Goal: Task Accomplishment & Management: Manage account settings

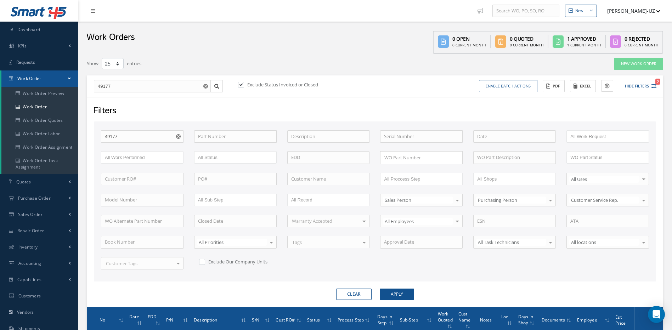
select select "25"
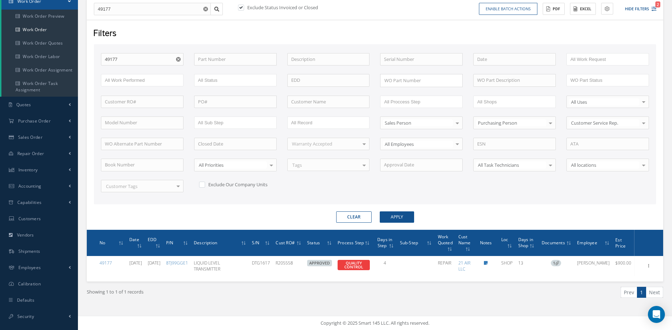
drag, startPoint x: 397, startPoint y: 203, endPoint x: 404, endPoint y: 213, distance: 11.7
click at [397, 204] on form "WO Number 49177 Part Number Description Serial Number - BENCH CHECK CALIBRATION…" at bounding box center [375, 133] width 562 height 179
click at [404, 215] on button "Apply" at bounding box center [397, 216] width 34 height 11
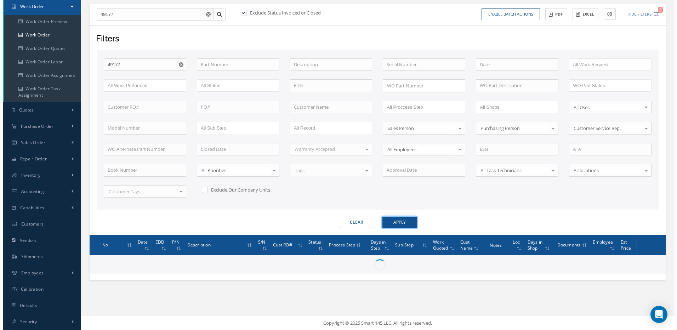
scroll to position [72, 0]
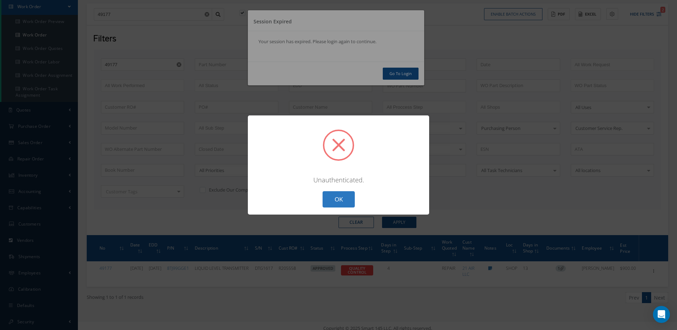
click at [343, 198] on button "OK" at bounding box center [339, 199] width 32 height 17
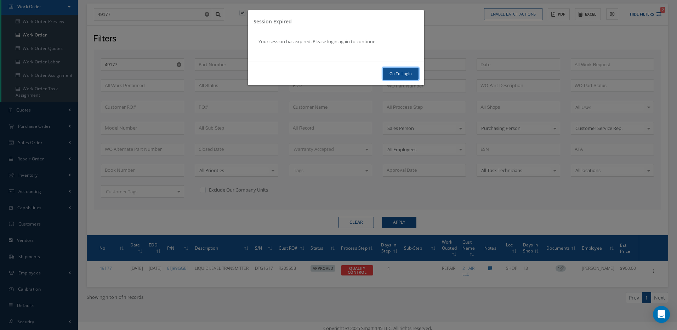
click at [398, 74] on link "Go To Login" at bounding box center [401, 74] width 36 height 12
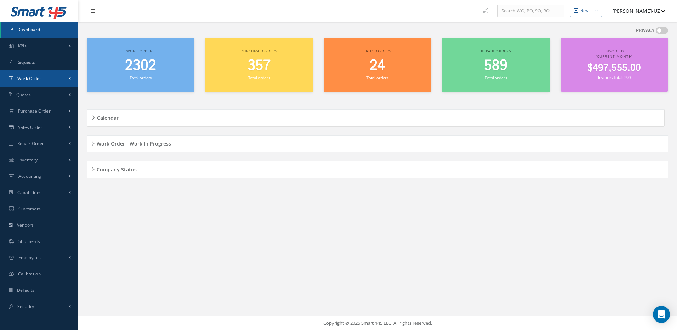
click at [27, 77] on span "Work Order" at bounding box center [29, 78] width 24 height 6
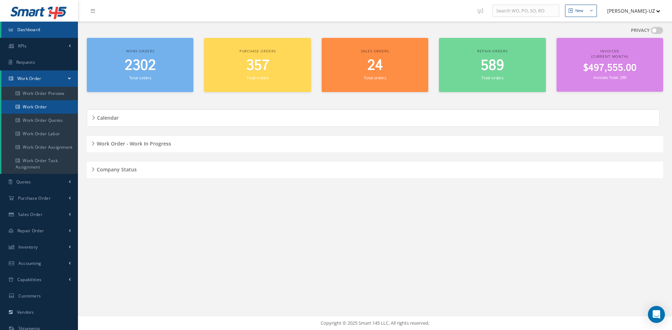
click at [34, 105] on link "Work Order" at bounding box center [39, 106] width 77 height 13
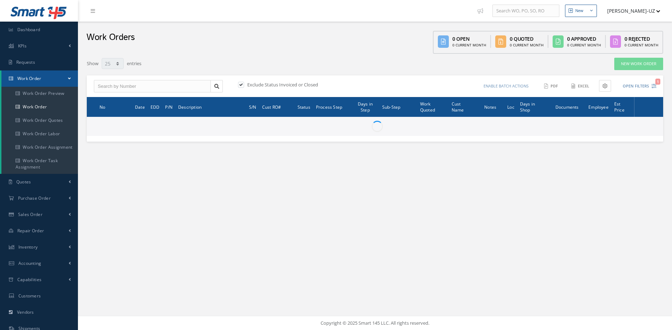
select select "25"
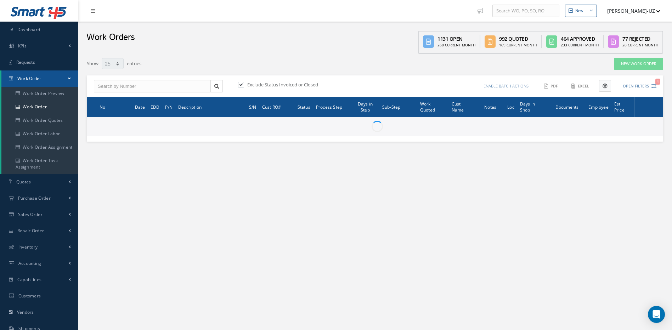
type input "All Work Request"
type input "All Work Performed"
type input "All Status"
type input "WO Part Status"
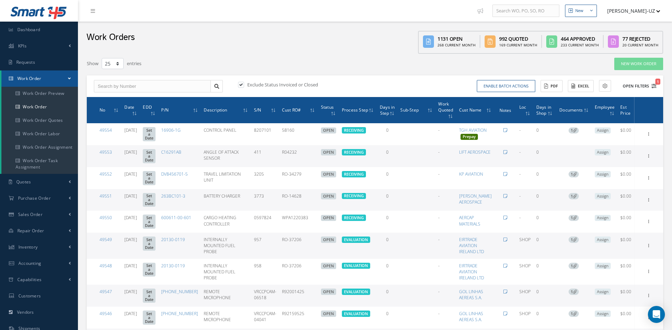
click at [652, 84] on icon "1" at bounding box center [653, 86] width 5 height 5
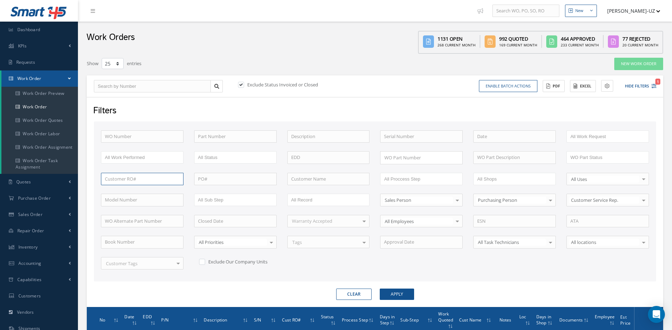
click at [142, 181] on input "text" at bounding box center [142, 179] width 83 height 13
paste input "R92001425"
click at [380, 289] on button "Apply" at bounding box center [397, 294] width 34 height 11
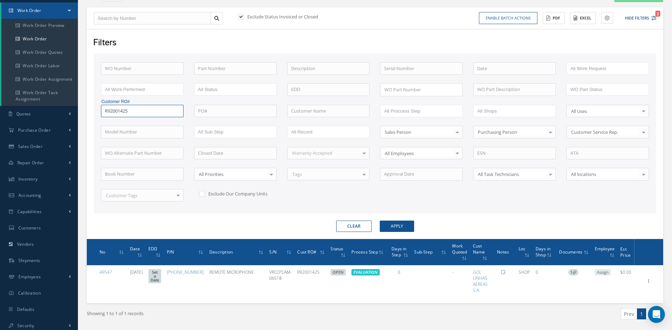
scroll to position [71, 0]
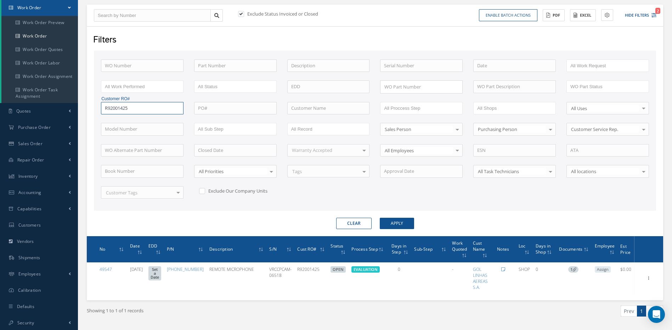
click at [178, 107] on input "R92001425" at bounding box center [142, 108] width 83 height 13
drag, startPoint x: 162, startPoint y: 106, endPoint x: 92, endPoint y: 110, distance: 69.9
click at [92, 110] on div "Filters WO Number Part Number Description Serial Number - BENCH CHECK CALIBRATI…" at bounding box center [375, 131] width 576 height 210
paste input "1595"
type input "R92159525"
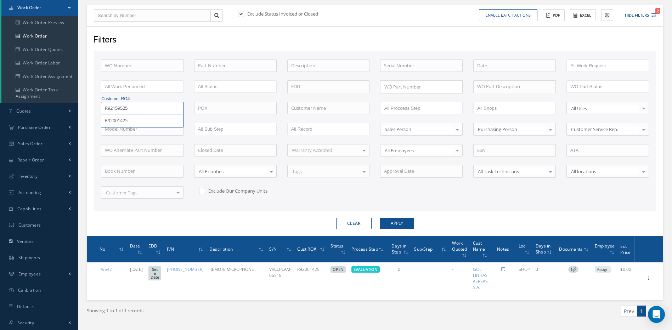
click at [380, 218] on button "Apply" at bounding box center [397, 223] width 34 height 11
click at [179, 110] on input "R92159525" at bounding box center [142, 108] width 83 height 13
drag, startPoint x: 155, startPoint y: 107, endPoint x: 89, endPoint y: 111, distance: 66.4
click at [89, 111] on div "Filters WO Number Part Number Description Serial Number - BENCH CHECK CALIBRATI…" at bounding box center [375, 131] width 576 height 210
click at [133, 68] on input "text" at bounding box center [142, 66] width 83 height 13
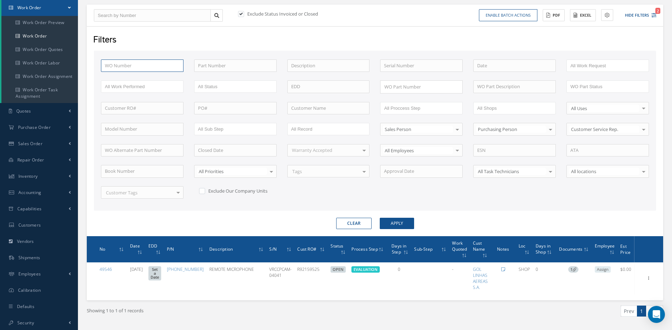
type input "4"
type input "49"
type input "490"
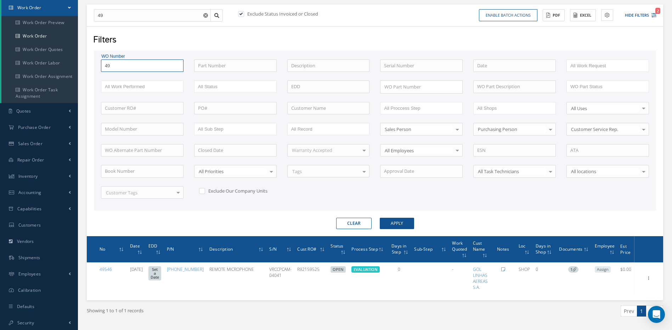
type input "490"
type input "4903"
type input "49034"
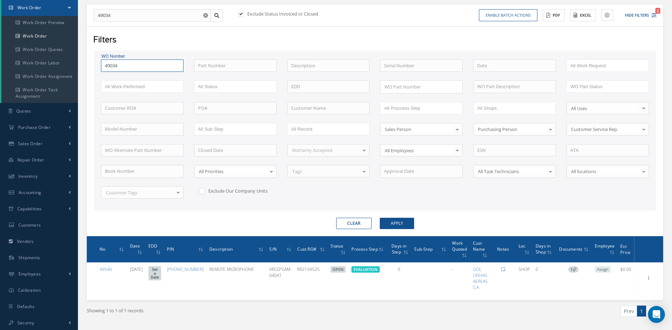
click at [380, 218] on button "Apply" at bounding box center [397, 223] width 34 height 11
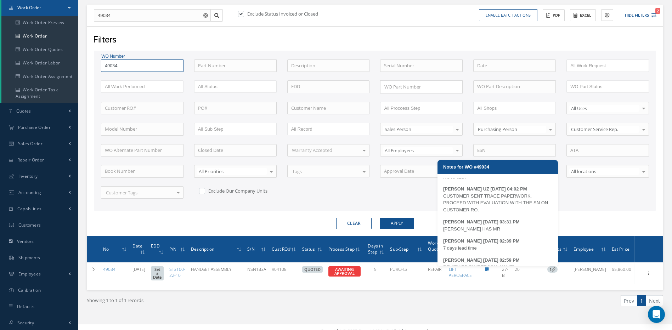
scroll to position [28, 0]
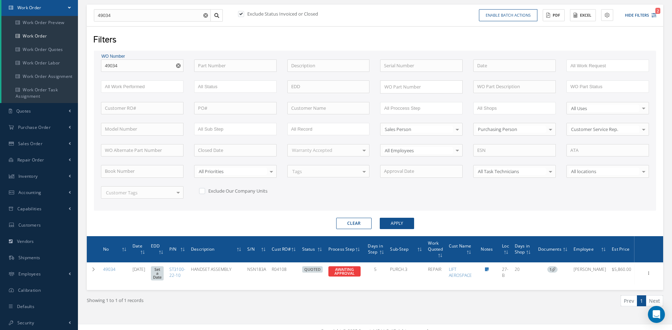
click at [413, 201] on div "WO Number 49034 49034 Part Number Description Serial Number - BENCH CHECK CALIB…" at bounding box center [375, 134] width 559 height 148
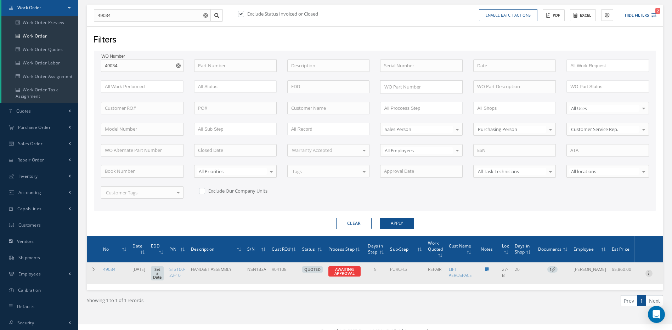
click at [646, 272] on icon at bounding box center [648, 273] width 7 height 6
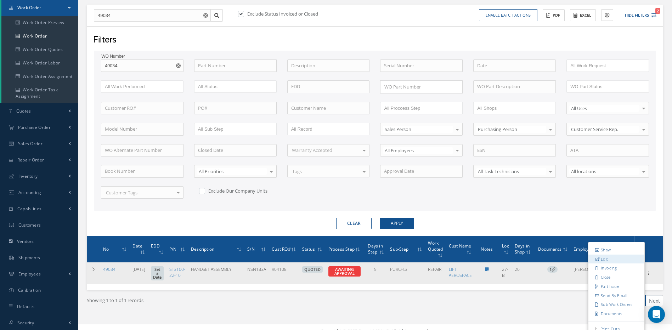
click at [610, 260] on link "Edit" at bounding box center [616, 259] width 56 height 9
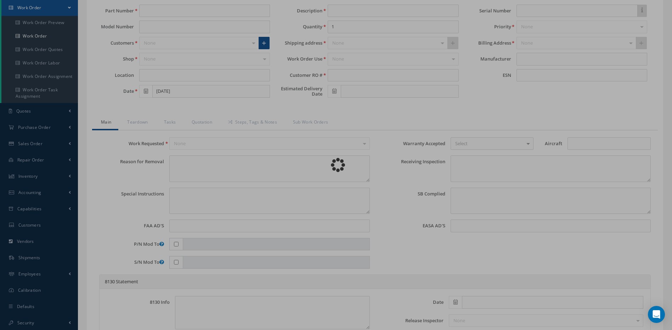
type input "ST3100-22-10"
type input "27-B"
type input "[DATE]"
type input "HANDSET ASSEMBLY"
type input "R04108"
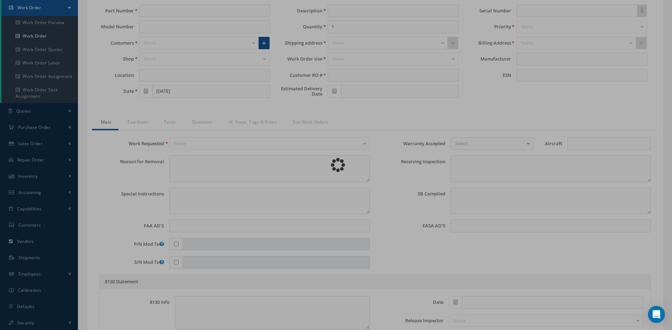
type input "NSN183A"
type textarea "NONE"
type textarea "PLEASE SEE R.O. FOR DETAILS"
type textarea "NO VISUAL DAMAGE"
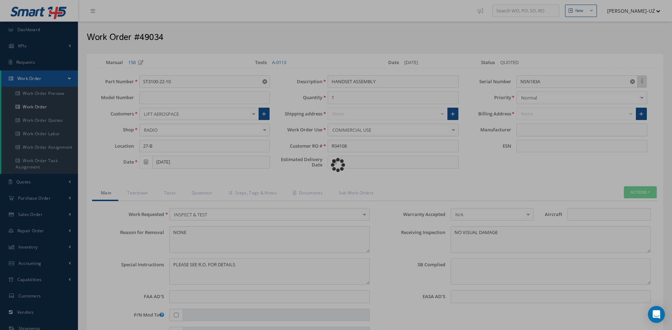
type input "[PERSON_NAME] AVIONIC SYSTEMS"
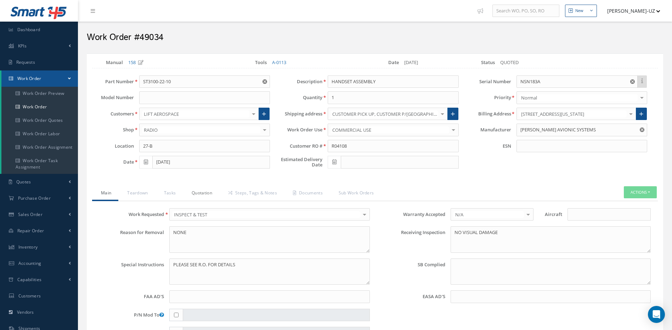
click at [194, 192] on link "Quotation" at bounding box center [201, 193] width 36 height 15
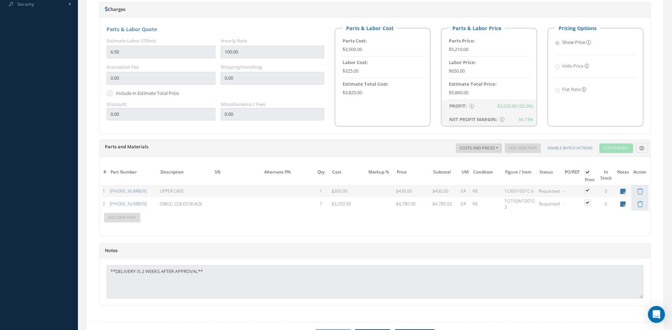
scroll to position [430, 0]
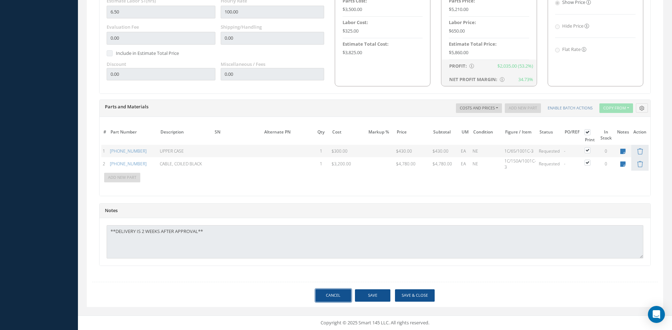
click at [337, 299] on link "Cancel" at bounding box center [333, 295] width 35 height 12
select select "25"
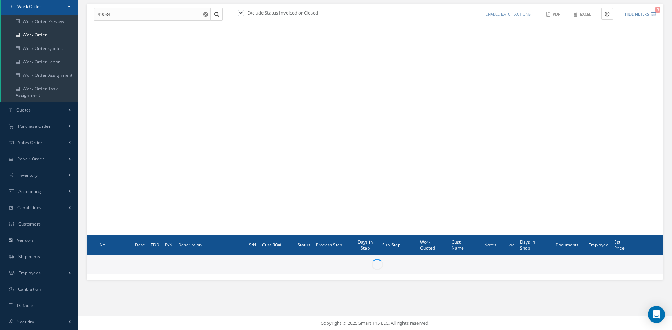
scroll to position [71, 0]
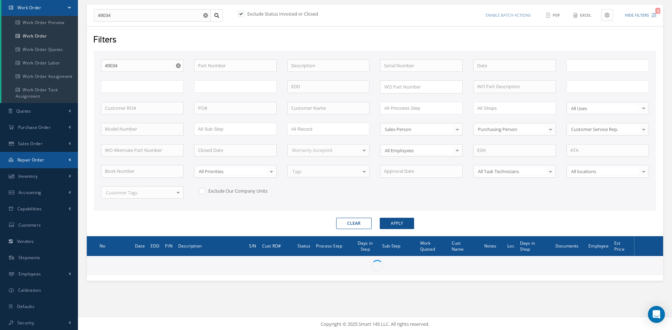
type input "All Work Request"
type input "All Work Performed"
type input "All Status"
type input "WO Part Status"
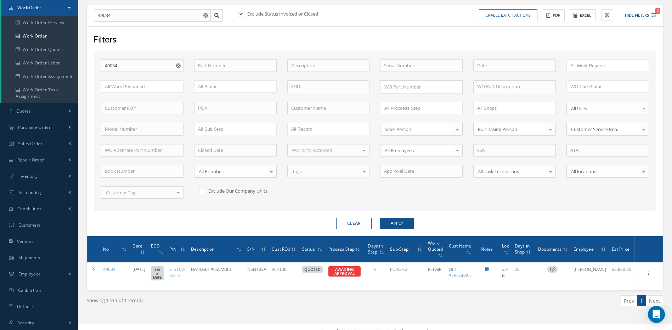
click at [178, 65] on icon "Reset" at bounding box center [178, 65] width 5 height 5
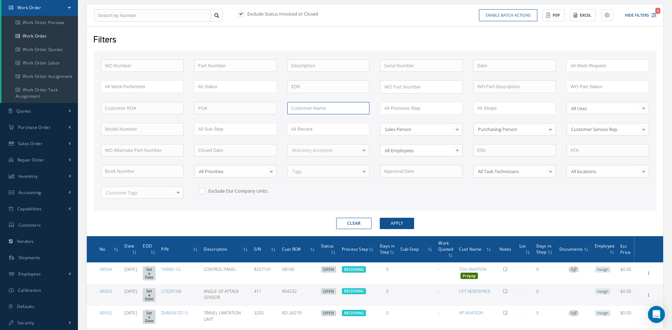
click at [312, 110] on input "text" at bounding box center [328, 108] width 83 height 13
click at [314, 121] on span "QANTAS AIRWAYS LIMITED" at bounding box center [319, 120] width 57 height 6
type input "QANTAS AIRWAYS LIMITED"
click at [400, 228] on button "Apply" at bounding box center [397, 223] width 34 height 11
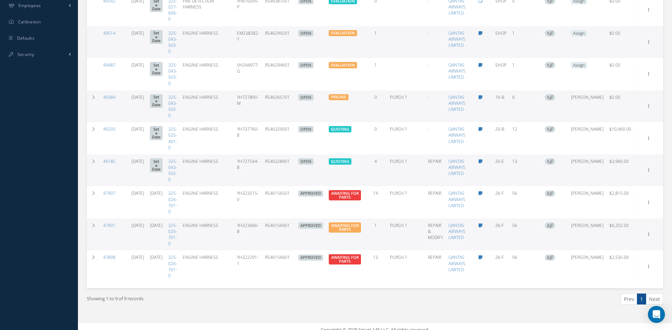
scroll to position [346, 0]
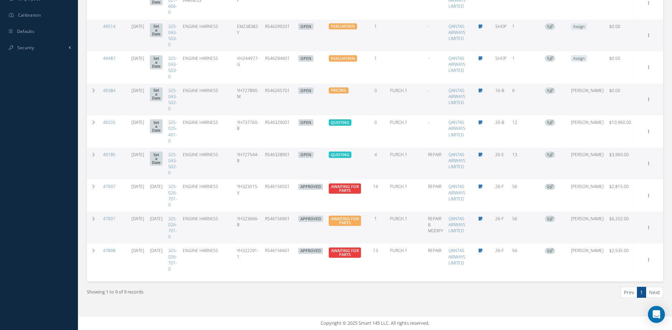
drag, startPoint x: 306, startPoint y: 157, endPoint x: 276, endPoint y: 164, distance: 30.9
click at [276, 164] on tr "49185 [DATE] Set a Date 325-043-502-0 ENGINE HARNESS YH727544-8 RS46328901 OPEN…" at bounding box center [375, 164] width 576 height 32
copy tr "RS46328901"
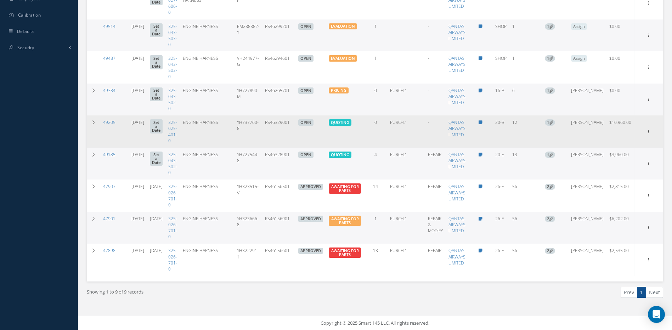
drag, startPoint x: 308, startPoint y: 124, endPoint x: 277, endPoint y: 124, distance: 30.8
click at [277, 124] on td "RS46329001" at bounding box center [278, 131] width 33 height 32
copy td "RS46329001"
click at [649, 130] on icon at bounding box center [648, 131] width 7 height 6
click at [607, 147] on link "Edit" at bounding box center [616, 145] width 56 height 9
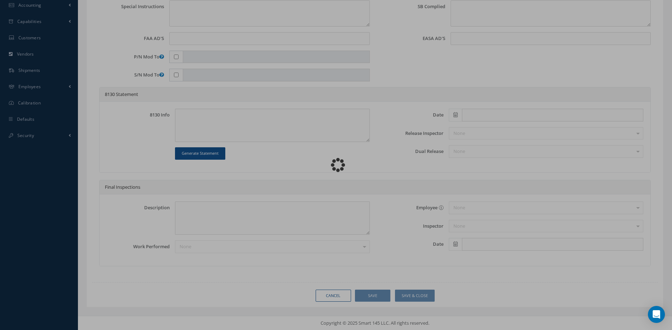
scroll to position [258, 0]
type input "325-025-401-0"
type input "CJ10"
type input "20-B"
type input "[DATE]"
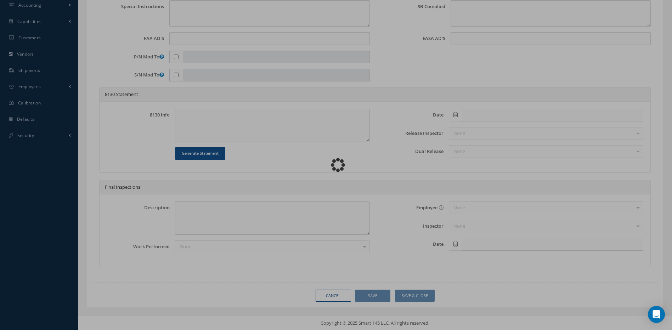
type input "ENGINE HARNESS"
type input "RS46329001"
type input "YH737760-8"
type textarea "J10 HARNESS CONNECTOR DP1001 FAILS PIN RETENTION TEST."
type textarea "PLEASE SEE R.O. FOR DETAILS"
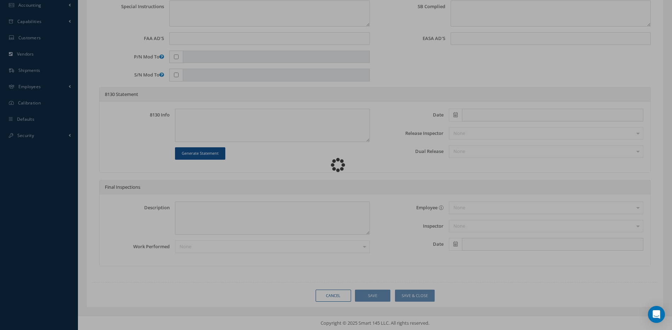
type textarea "NO VISUAL DAMAGE"
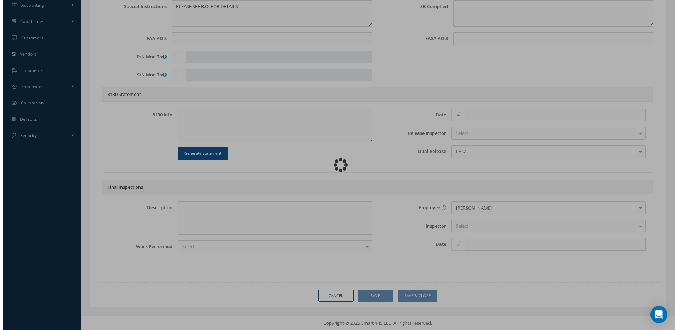
scroll to position [0, 0]
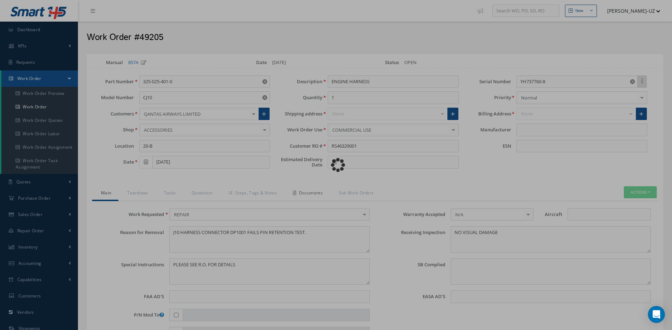
type input "SAFRAN"
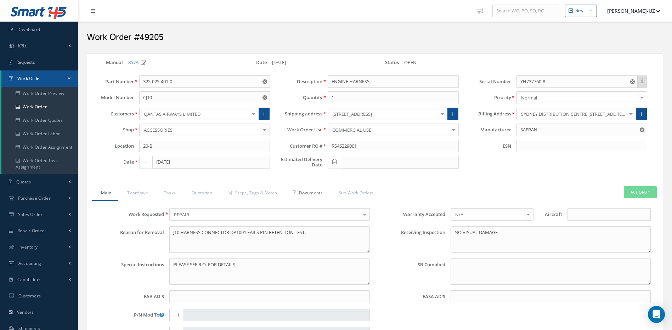
click at [310, 192] on link "Documents" at bounding box center [307, 193] width 46 height 15
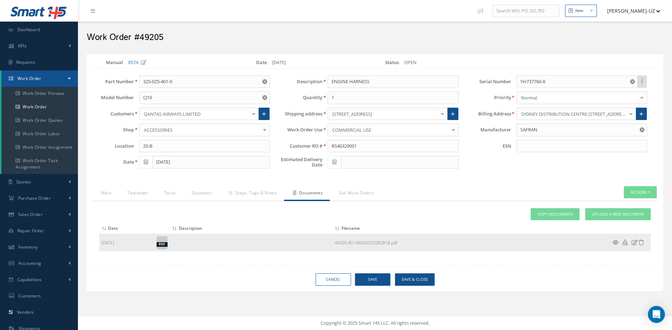
click at [614, 243] on icon at bounding box center [615, 242] width 6 height 5
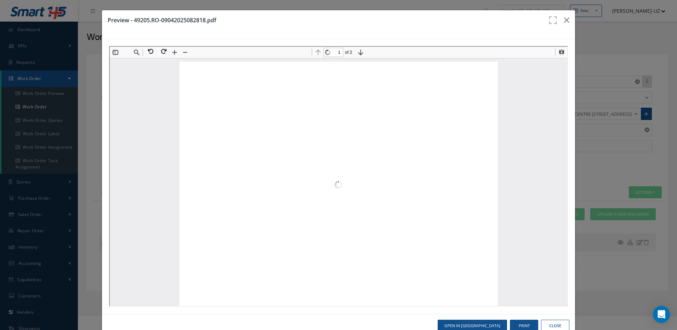
scroll to position [4, 0]
click at [153, 52] on button at bounding box center [149, 50] width 13 height 9
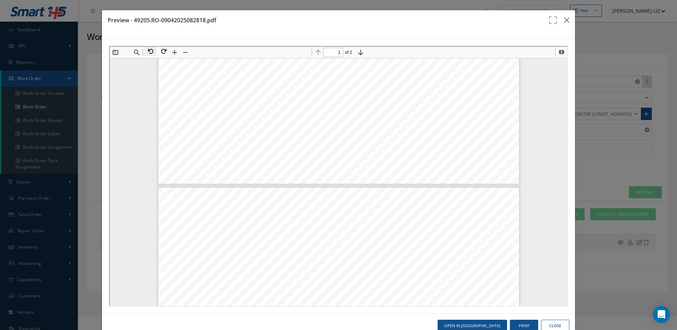
type input "2"
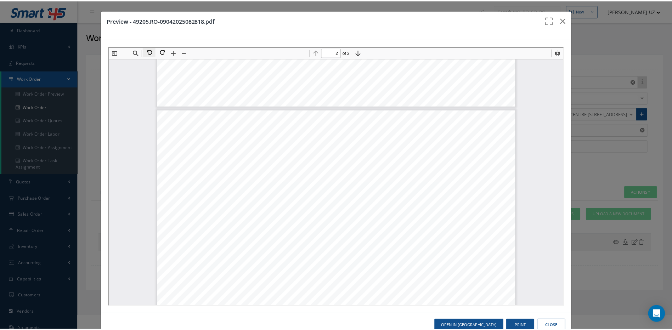
scroll to position [429, 0]
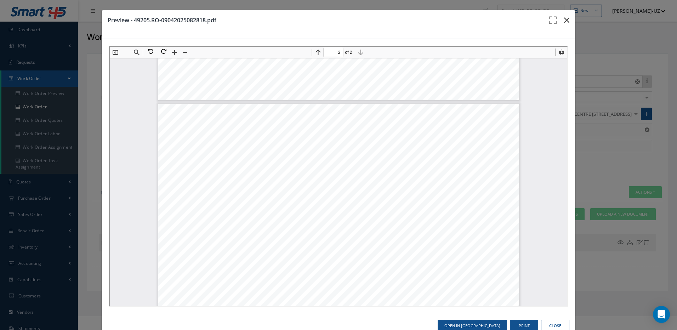
click at [564, 19] on icon "button" at bounding box center [566, 20] width 5 height 9
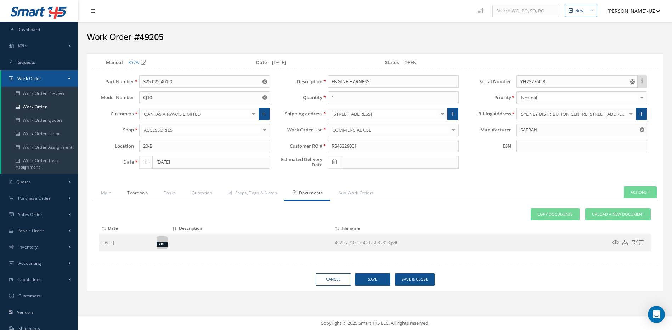
click at [144, 197] on link "Teardown" at bounding box center [136, 193] width 36 height 15
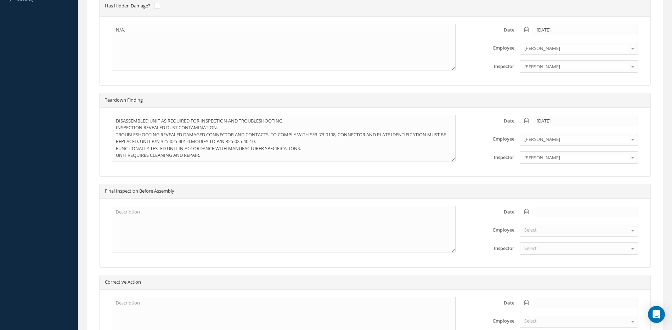
scroll to position [487, 0]
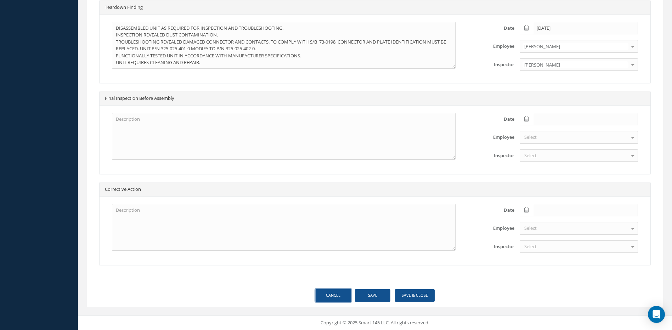
click at [332, 296] on link "Cancel" at bounding box center [333, 295] width 35 height 12
select select "25"
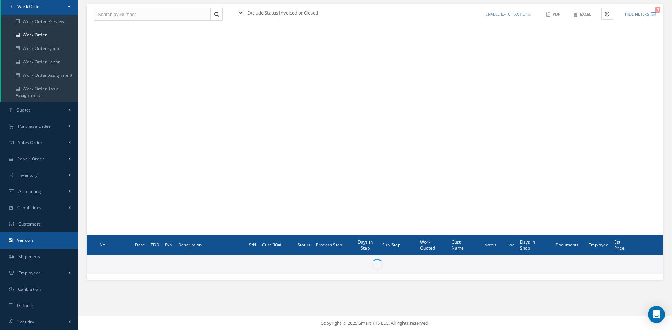
scroll to position [72, 0]
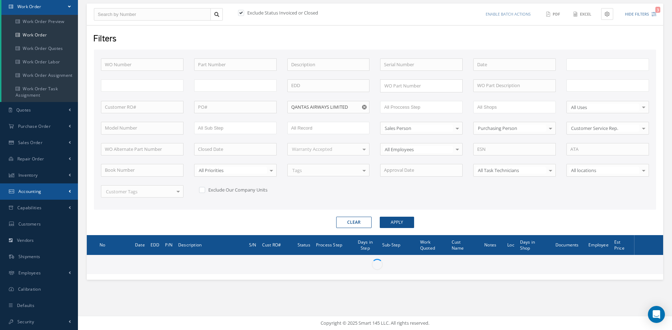
type input "All Work Request"
type input "All Work Performed"
type input "All Status"
type input "WO Part Status"
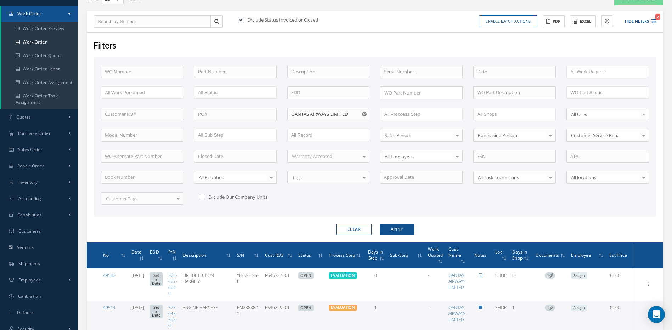
scroll to position [63, 0]
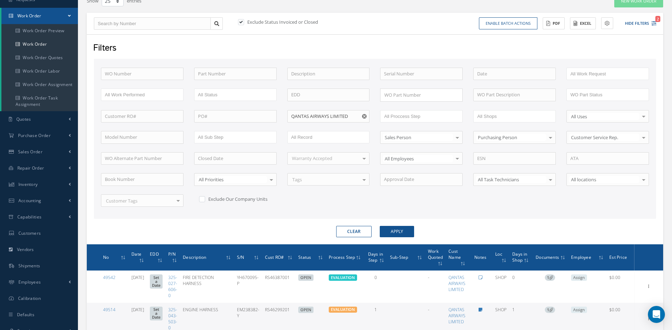
click at [362, 116] on use "Reset" at bounding box center [364, 116] width 5 height 5
click at [353, 115] on input "text" at bounding box center [328, 116] width 83 height 13
click at [311, 127] on span "UNITED PARCEL SERVICE CO." at bounding box center [321, 128] width 61 height 6
type input "UNITED PARCEL SERVICE CO."
click at [395, 235] on button "Apply" at bounding box center [397, 231] width 34 height 11
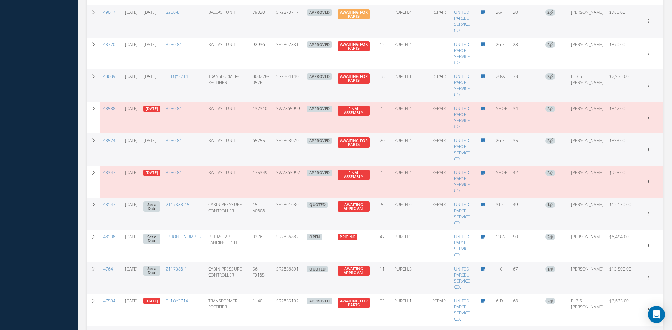
scroll to position [594, 0]
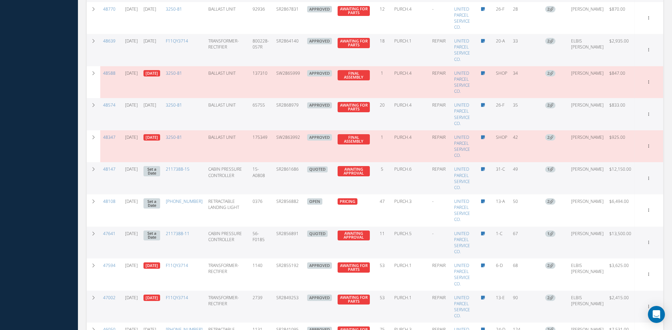
drag, startPoint x: 309, startPoint y: 163, endPoint x: 280, endPoint y: 169, distance: 29.6
click at [280, 169] on tr "48147 [DATE] Set a Date 2117388-15 CABIN PRESSURE CONTROLLER 15-A0808 SR2861686…" at bounding box center [375, 178] width 576 height 32
copy tr "SR2861686"
drag, startPoint x: 308, startPoint y: 226, endPoint x: 284, endPoint y: 222, distance: 24.8
click at [284, 227] on td "SR2856891" at bounding box center [288, 243] width 31 height 32
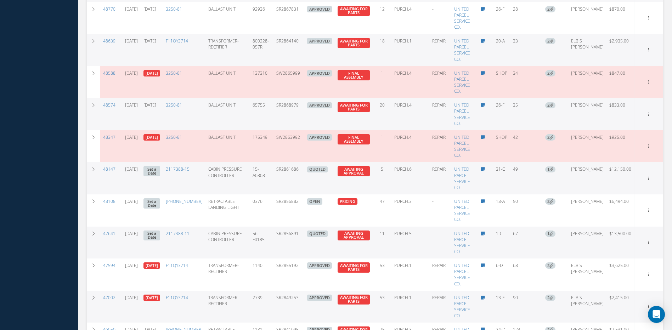
copy td "SR2856891"
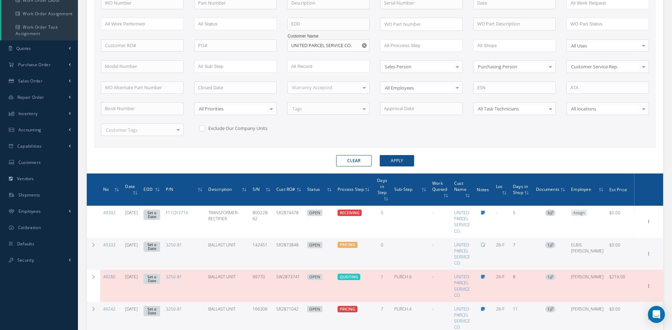
scroll to position [27, 0]
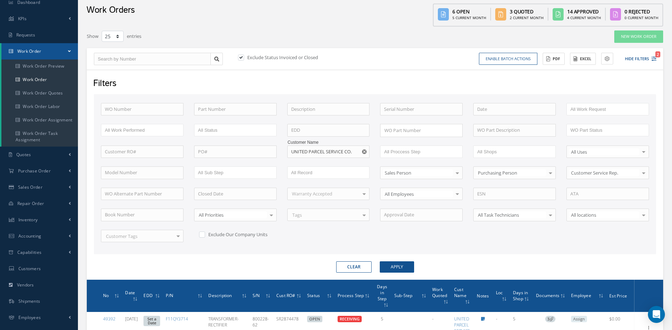
click at [365, 151] on use "Reset" at bounding box center [364, 151] width 5 height 5
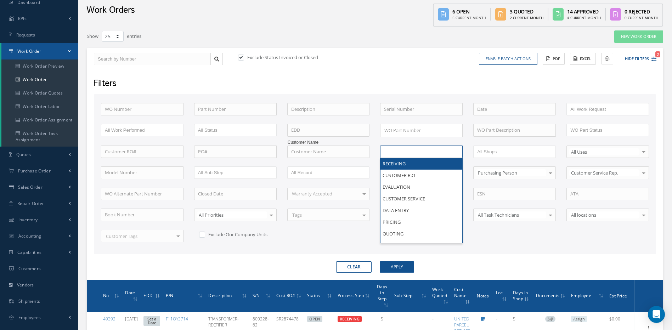
click at [388, 152] on input "text" at bounding box center [406, 151] width 45 height 9
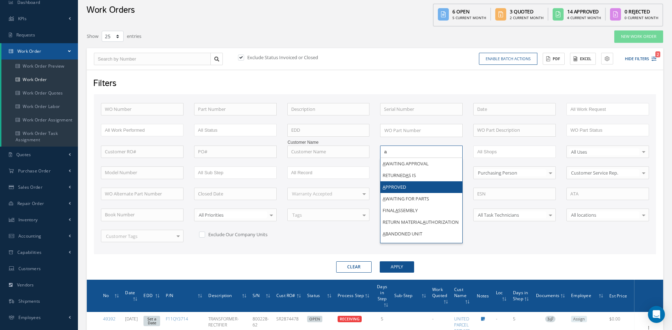
type input "a"
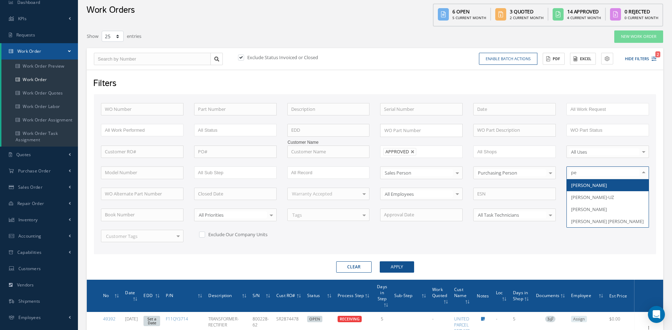
type input "per"
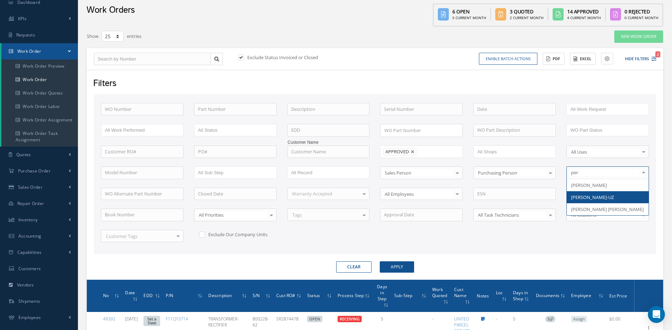
click at [586, 197] on span "[PERSON_NAME]-UZ" at bounding box center [592, 197] width 43 height 6
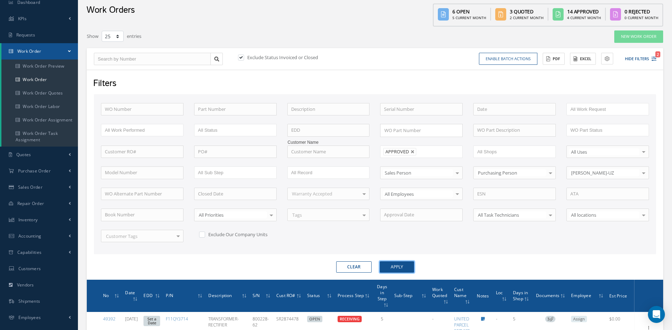
click at [401, 265] on button "Apply" at bounding box center [397, 266] width 34 height 11
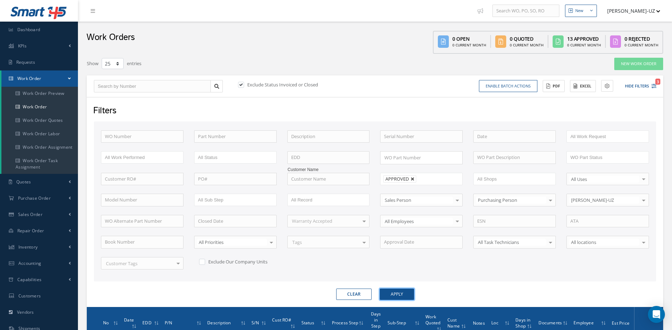
click at [414, 180] on link at bounding box center [413, 179] width 4 height 4
type input "All Proccess Step"
click at [360, 296] on button "Clear" at bounding box center [353, 294] width 35 height 11
